Goal: Check status: Check status

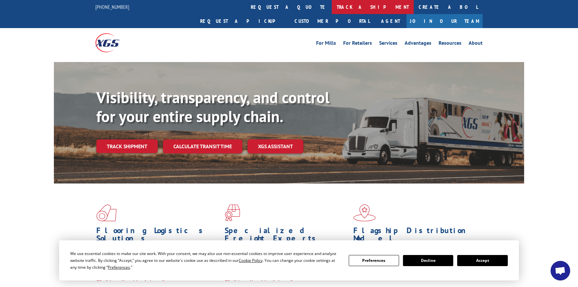
click at [332, 7] on link "track a shipment" at bounding box center [373, 7] width 82 height 14
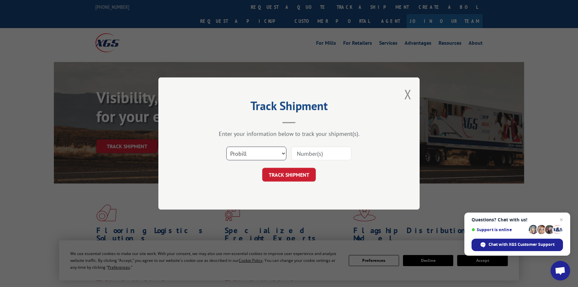
click at [246, 156] on select "Select category... Probill BOL PO" at bounding box center [256, 154] width 60 height 14
select select "bol"
click at [226, 147] on select "Select category... Probill BOL PO" at bounding box center [256, 154] width 60 height 14
click at [316, 154] on input at bounding box center [321, 154] width 60 height 14
paste input "6015351"
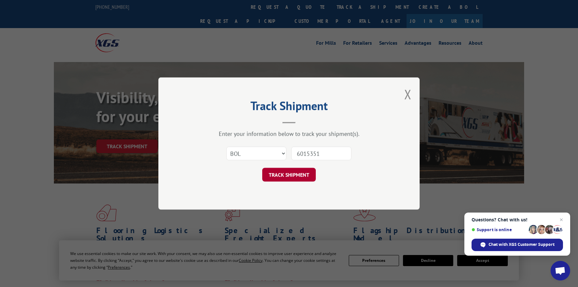
type input "6015351"
click at [299, 174] on button "TRACK SHIPMENT" at bounding box center [289, 175] width 54 height 14
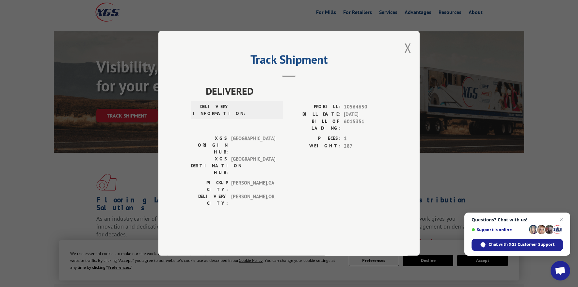
scroll to position [65, 0]
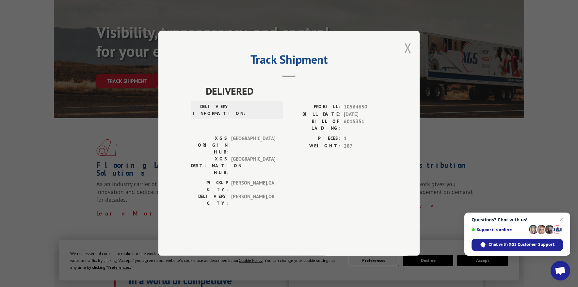
click at [408, 57] on button "Close modal" at bounding box center [407, 47] width 7 height 17
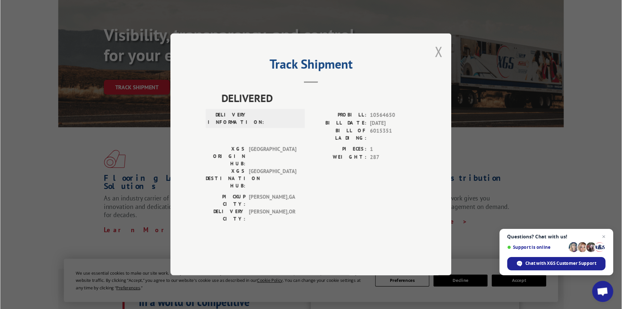
scroll to position [0, 0]
